Goal: Transaction & Acquisition: Register for event/course

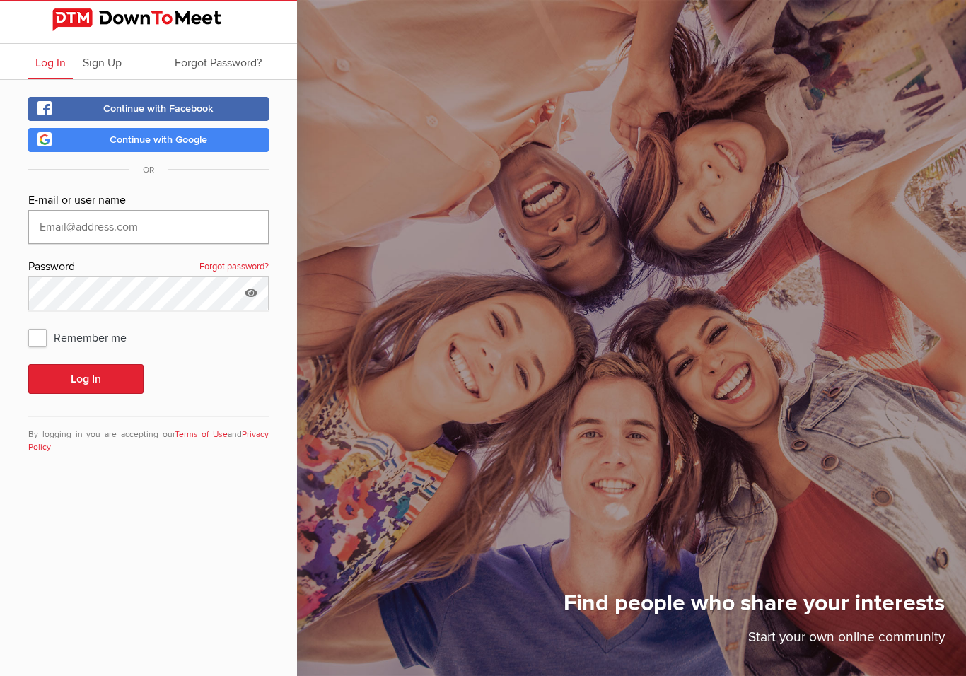
click at [194, 233] on input "text" at bounding box center [148, 227] width 240 height 34
click at [254, 286] on icon at bounding box center [250, 292] width 21 height 33
click at [98, 377] on button "Log In" at bounding box center [85, 379] width 115 height 30
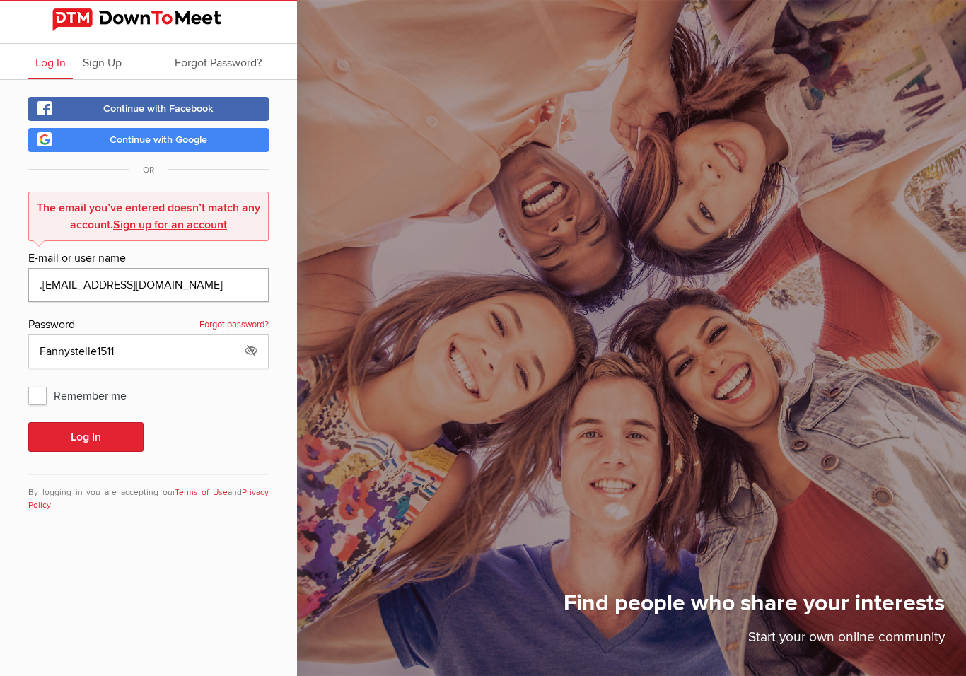
click at [184, 281] on input ".[EMAIL_ADDRESS][DOMAIN_NAME]" at bounding box center [148, 285] width 240 height 34
type input "."
type input "[EMAIL_ADDRESS][DOMAIN_NAME]"
click at [82, 435] on button "Log In" at bounding box center [85, 437] width 115 height 30
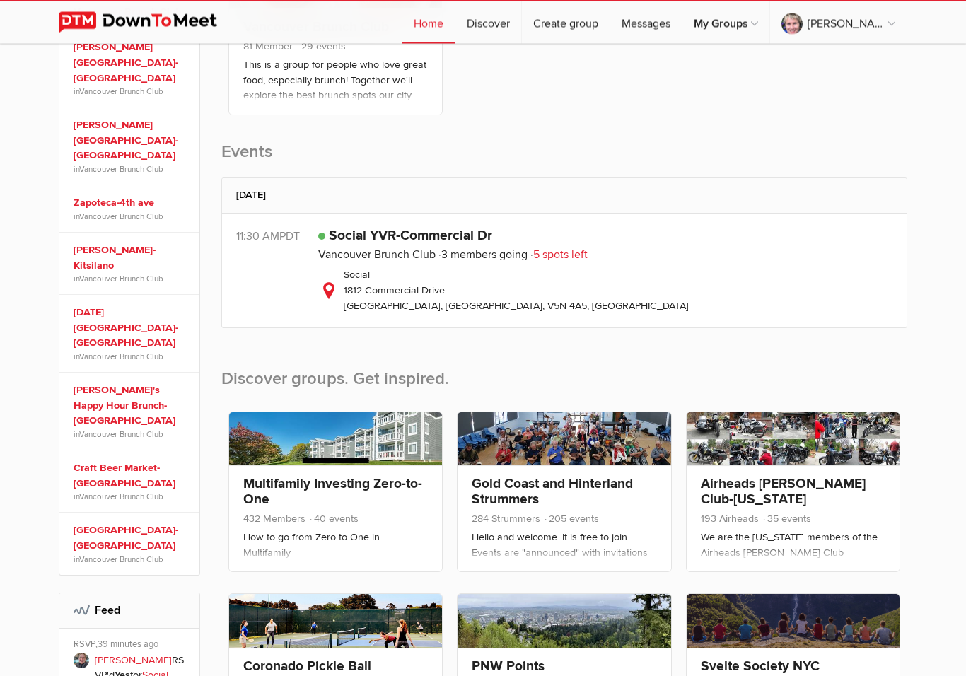
scroll to position [356, 0]
click at [422, 232] on link "Social YVR-Commercial Dr" at bounding box center [410, 235] width 163 height 17
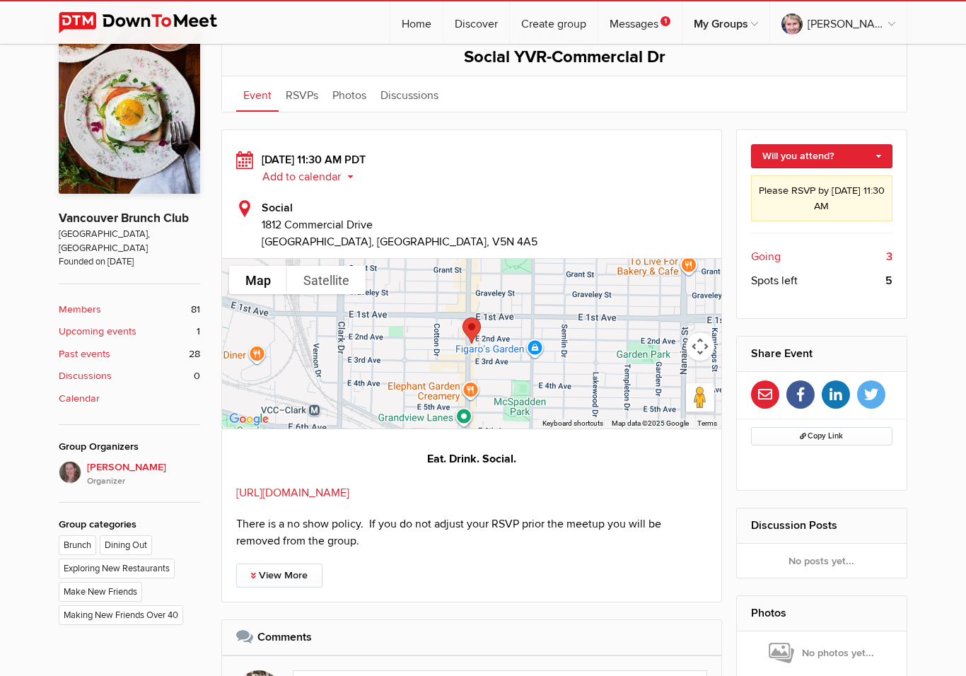
scroll to position [203, 0]
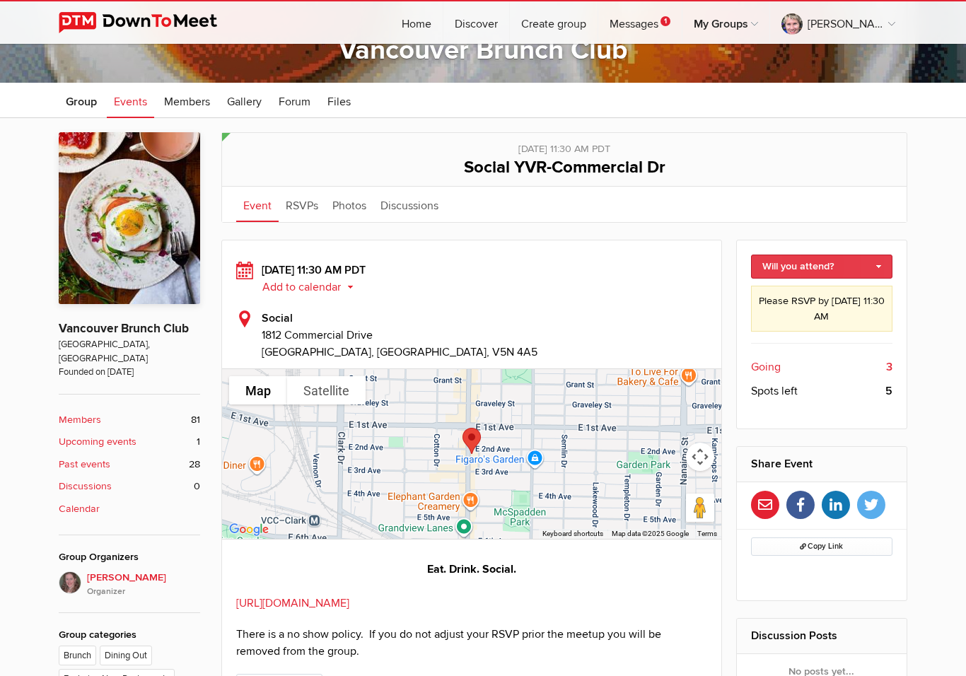
click at [875, 264] on link "Will you attend?" at bounding box center [822, 266] width 142 height 24
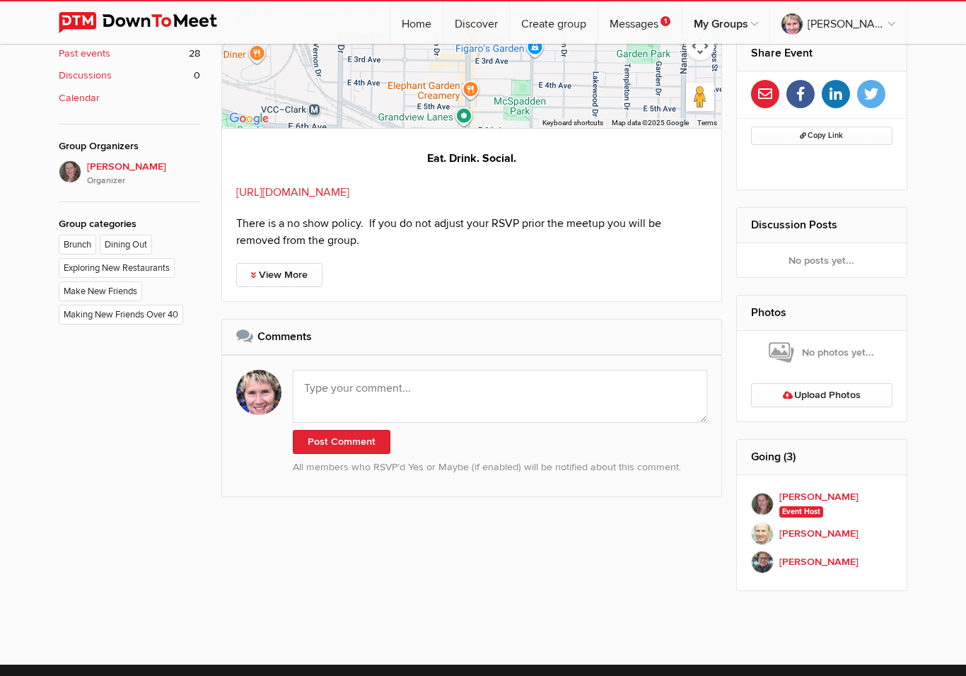
scroll to position [718, 0]
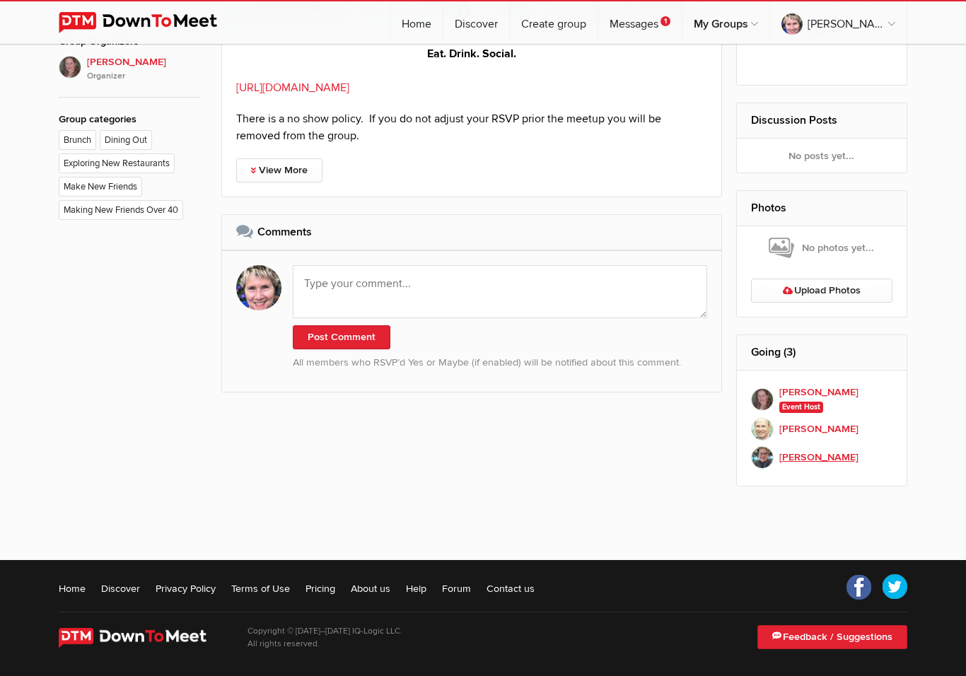
click at [768, 455] on img at bounding box center [762, 457] width 23 height 23
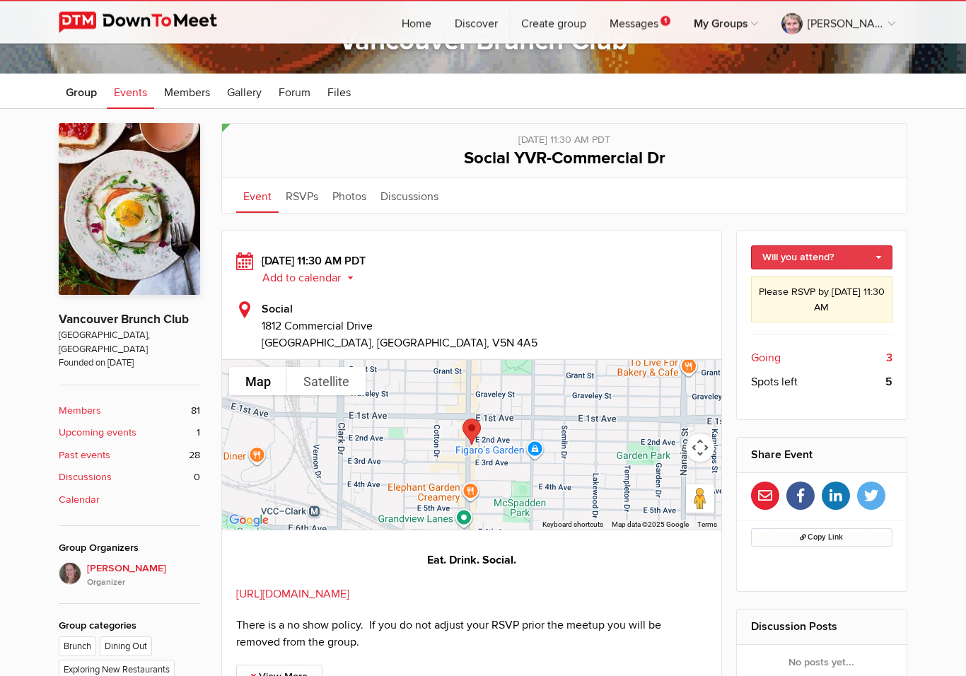
scroll to position [212, 0]
click at [872, 257] on link "Will you attend?" at bounding box center [822, 257] width 142 height 24
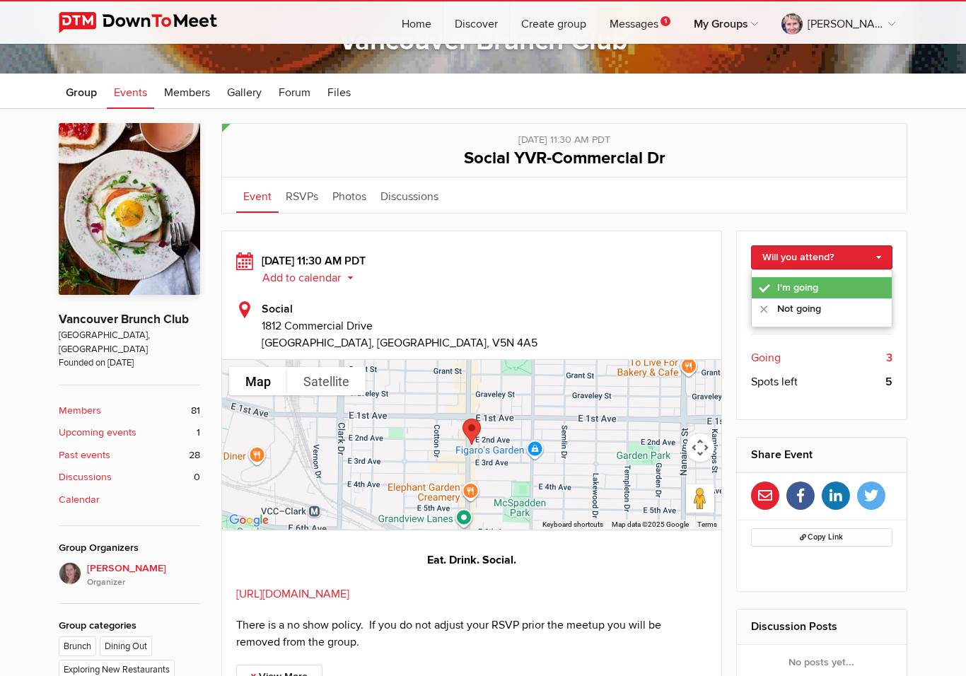
click at [804, 283] on link "I'm going" at bounding box center [821, 287] width 141 height 21
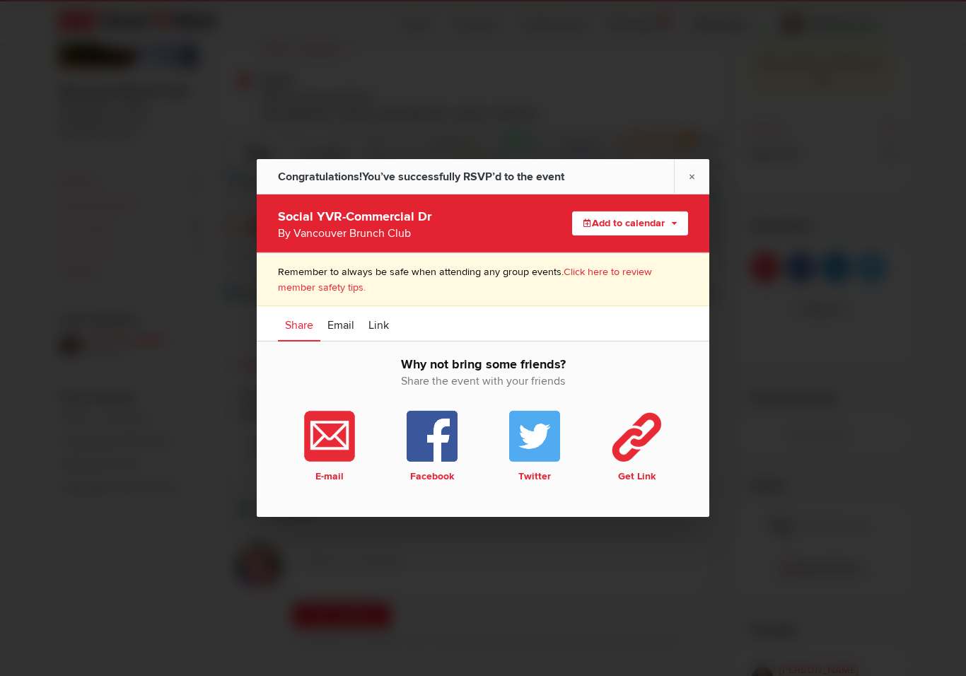
scroll to position [441, 0]
click at [690, 189] on link "×" at bounding box center [691, 176] width 35 height 35
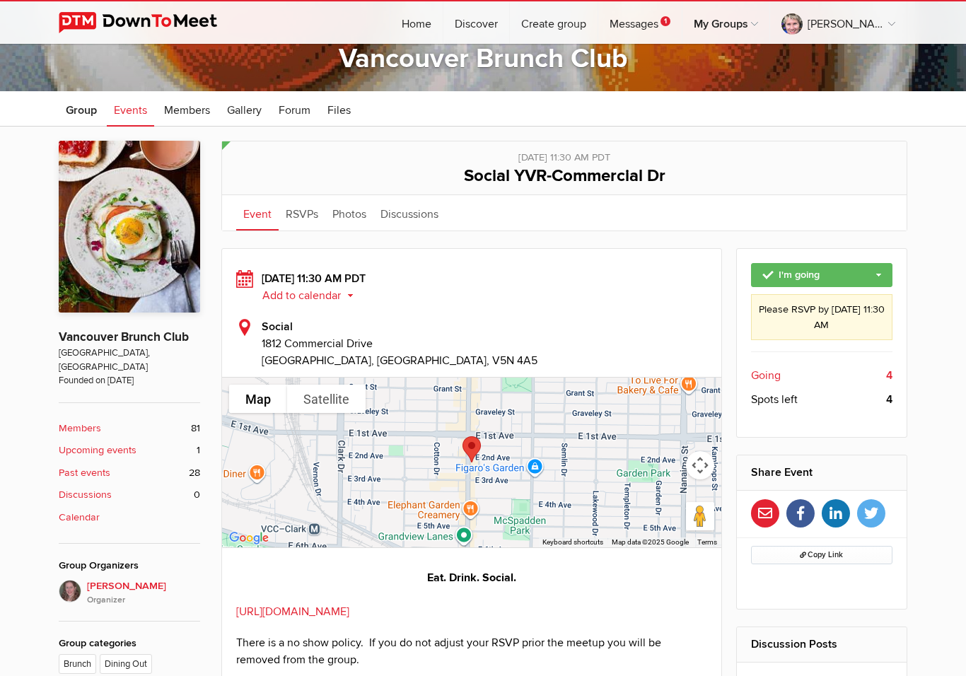
scroll to position [0, 0]
